Goal: Find specific page/section: Find specific page/section

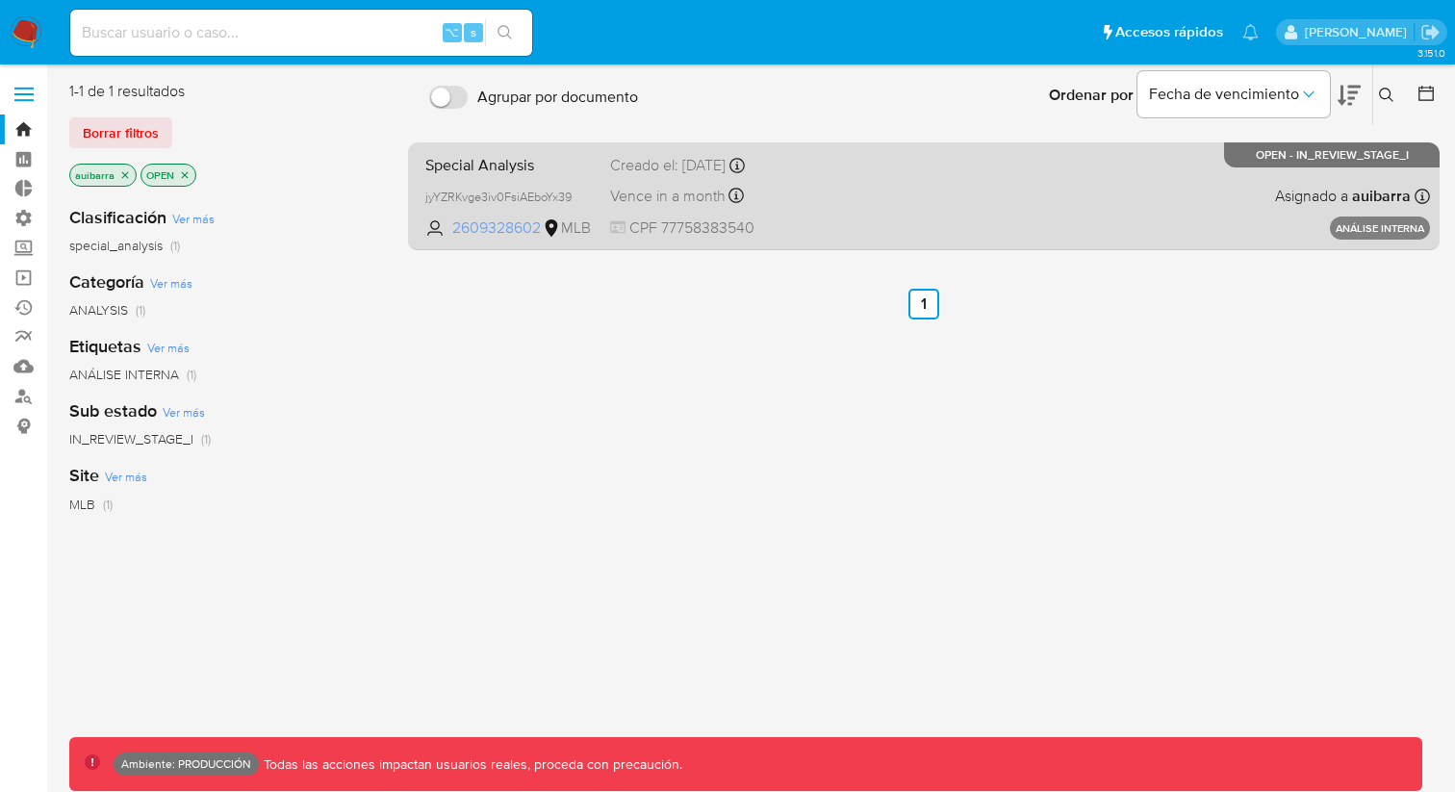
click at [497, 228] on span "2609328602" at bounding box center [495, 228] width 87 height 21
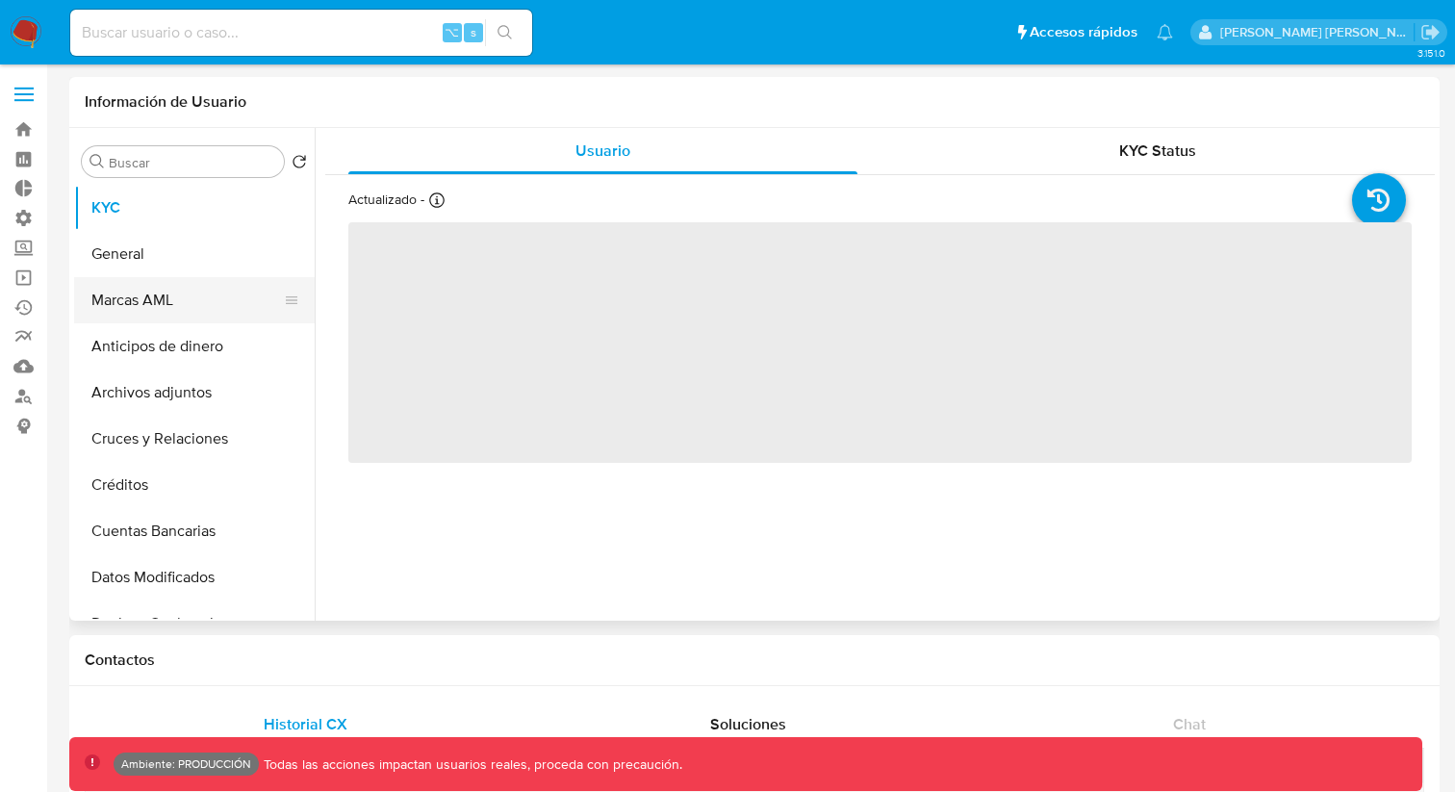
click at [214, 310] on button "Marcas AML" at bounding box center [186, 300] width 225 height 46
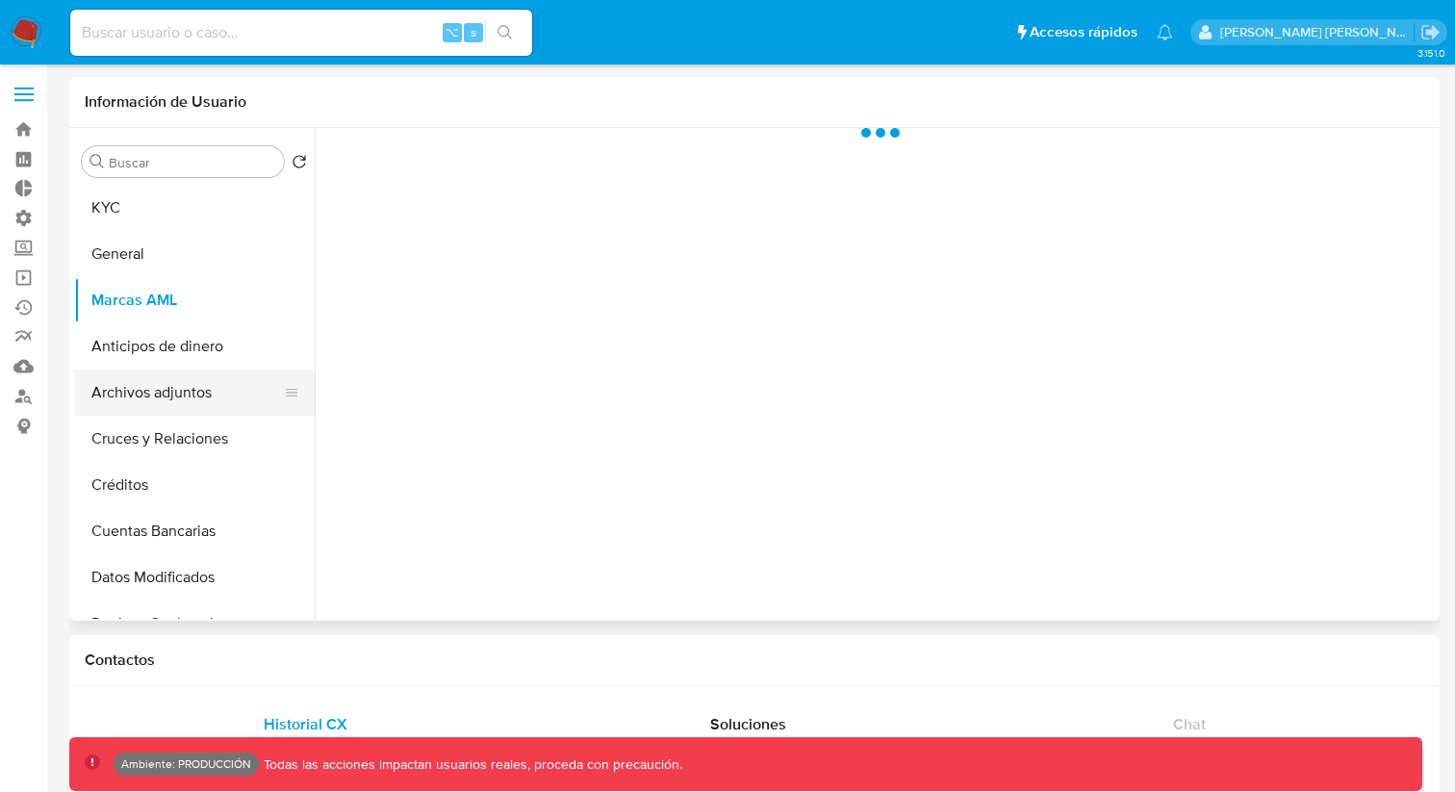
select select "10"
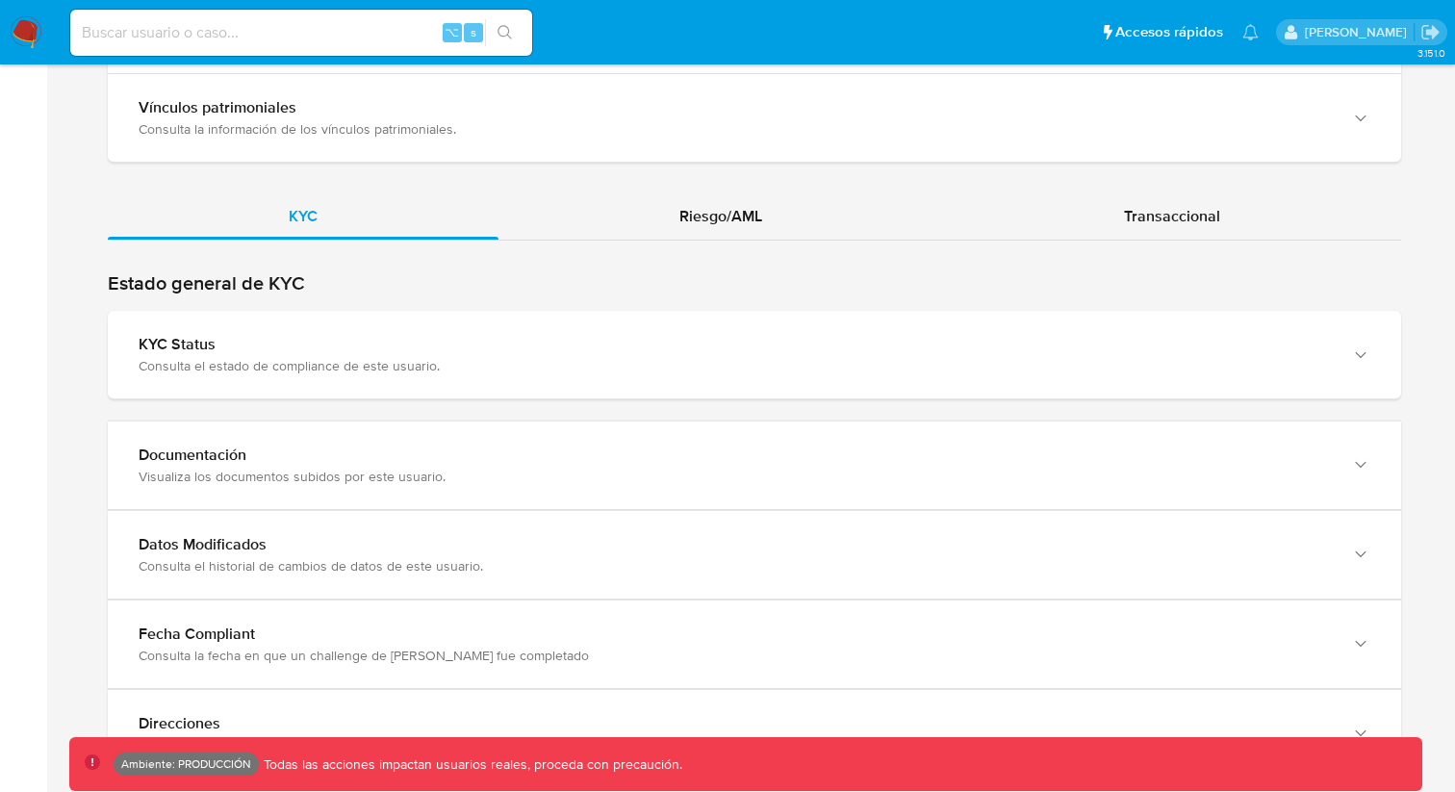
scroll to position [1710, 0]
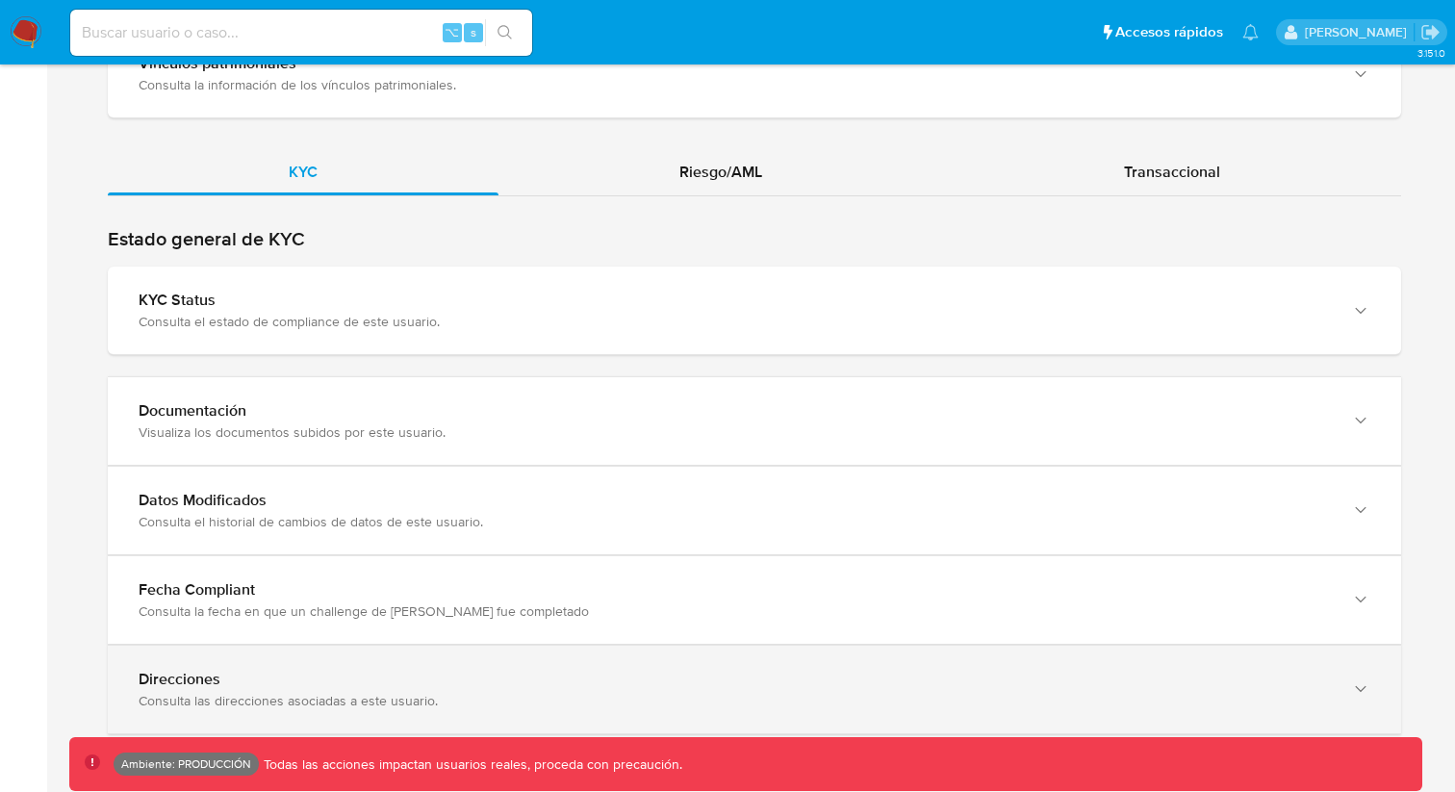
click at [308, 682] on div "Direcciones" at bounding box center [736, 679] width 1194 height 19
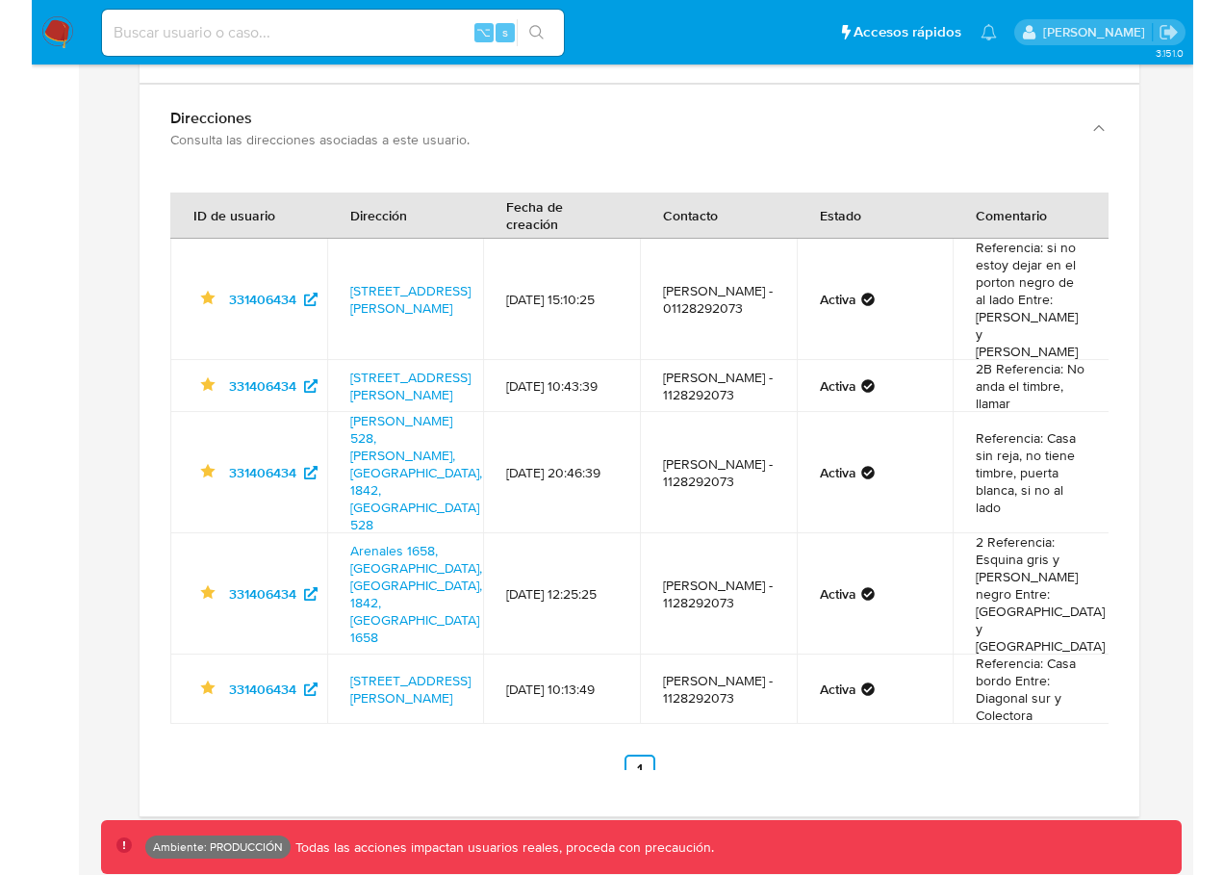
scroll to position [2234, 0]
